Goal: Information Seeking & Learning: Learn about a topic

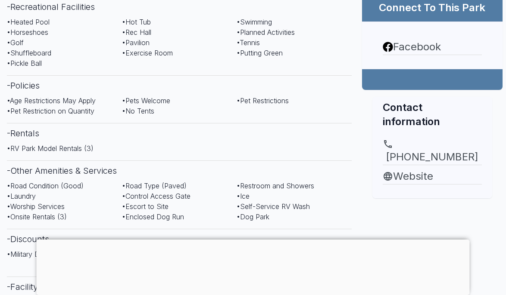
scroll to position [404, 0]
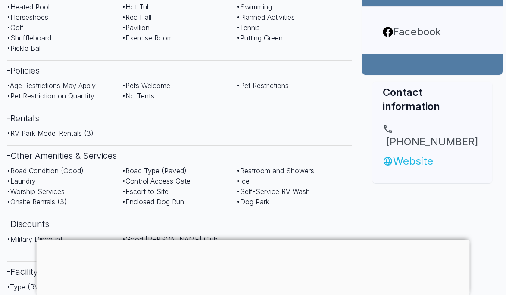
click at [408, 154] on link "Website" at bounding box center [431, 162] width 99 height 16
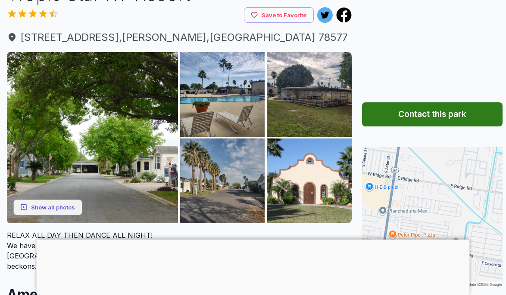
scroll to position [52, 0]
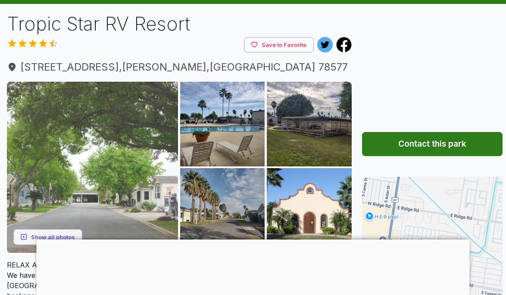
click at [114, 161] on img at bounding box center [92, 167] width 171 height 171
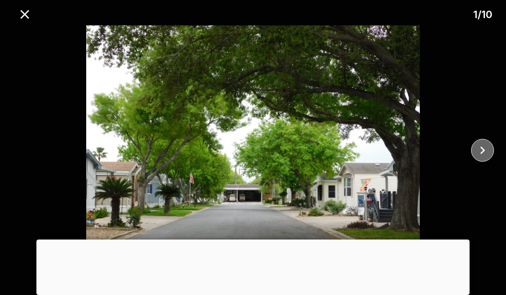
click at [482, 147] on icon "close" at bounding box center [482, 150] width 15 height 15
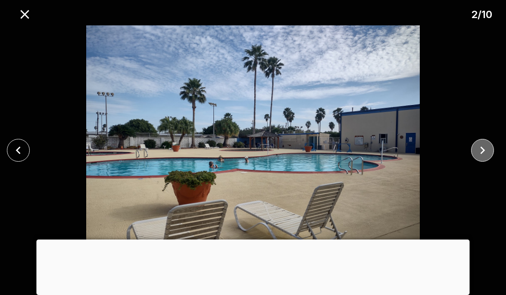
click at [482, 147] on icon "close" at bounding box center [482, 150] width 15 height 15
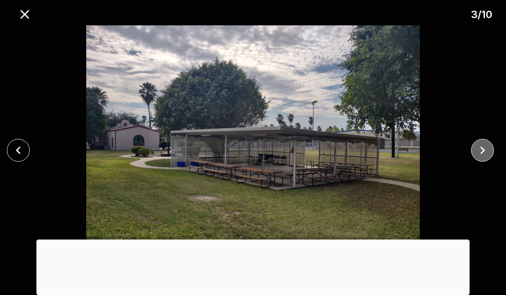
click at [482, 147] on icon "close" at bounding box center [482, 150] width 15 height 15
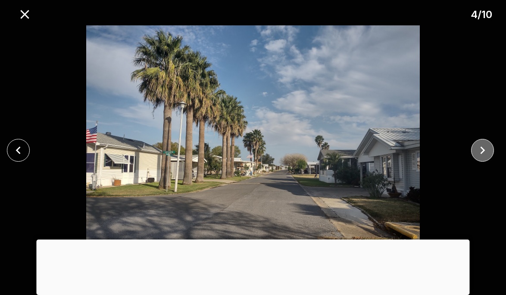
click at [482, 147] on icon "close" at bounding box center [482, 150] width 15 height 15
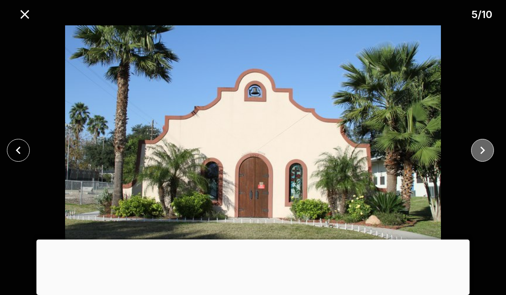
click at [482, 147] on icon "close" at bounding box center [482, 150] width 15 height 15
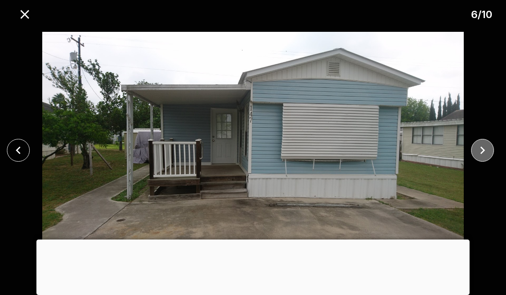
click at [482, 147] on icon "close" at bounding box center [482, 150] width 15 height 15
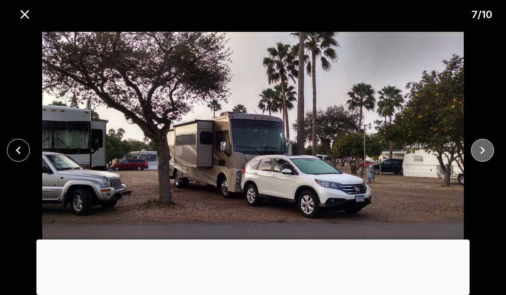
click at [482, 147] on icon "close" at bounding box center [482, 150] width 15 height 15
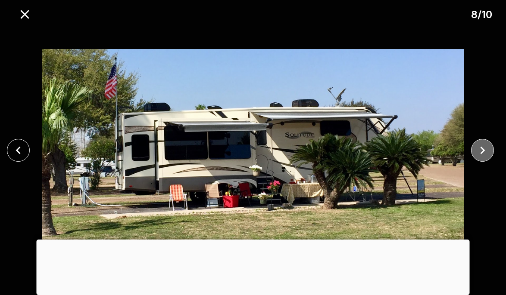
click at [482, 147] on icon "close" at bounding box center [482, 150] width 15 height 15
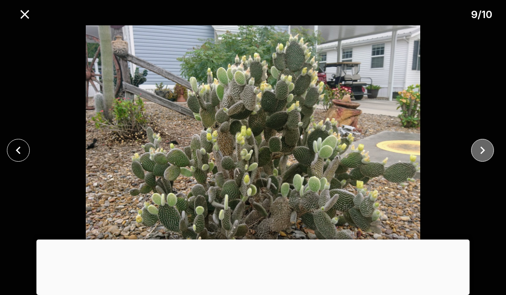
click at [482, 147] on icon "close" at bounding box center [482, 150] width 15 height 15
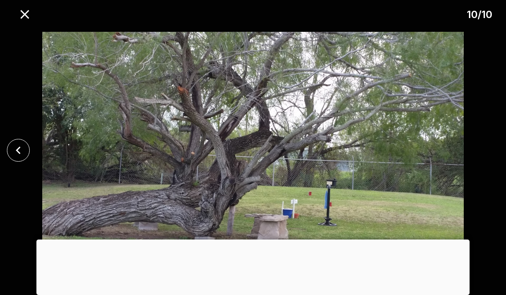
click at [482, 147] on div at bounding box center [253, 150] width 506 height 250
click at [25, 12] on icon "close" at bounding box center [24, 14] width 15 height 15
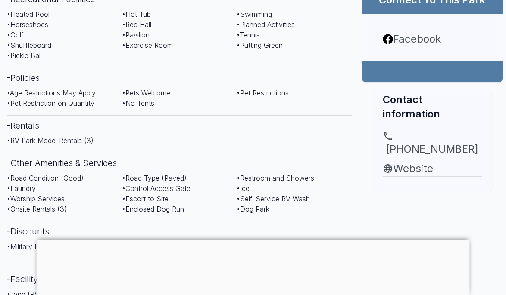
scroll to position [389, 0]
